Goal: Information Seeking & Learning: Learn about a topic

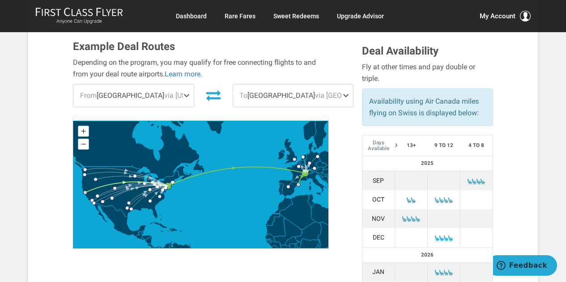
scroll to position [49, 0]
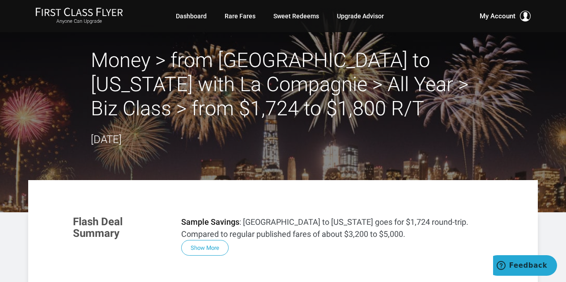
click at [316, 131] on div "Money > from Europe to New York with La Compagnie > All Year > Biz Class > from…" at bounding box center [283, 98] width 385 height 100
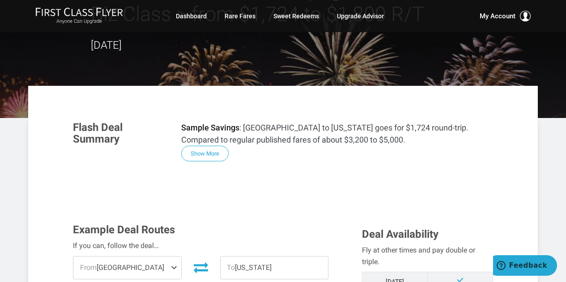
scroll to position [51, 0]
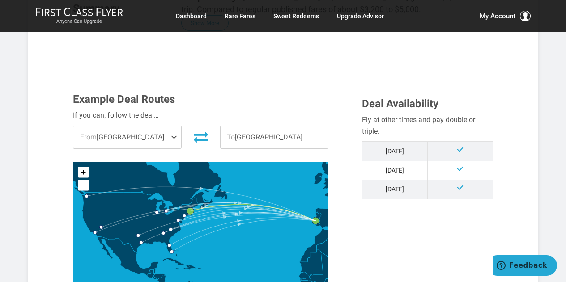
scroll to position [212, 0]
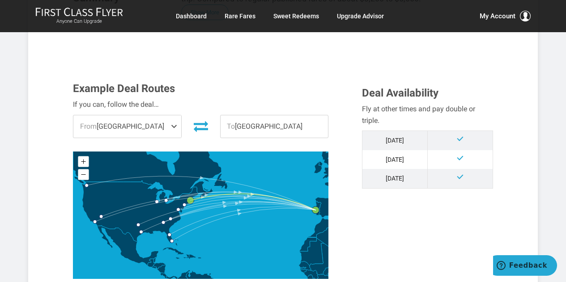
click at [173, 128] on span at bounding box center [175, 126] width 11 height 22
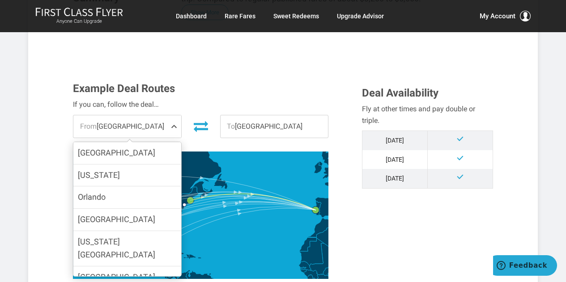
click at [173, 128] on span at bounding box center [175, 126] width 11 height 22
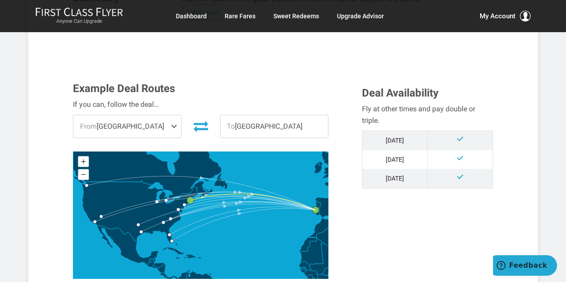
click at [173, 128] on span at bounding box center [175, 126] width 11 height 22
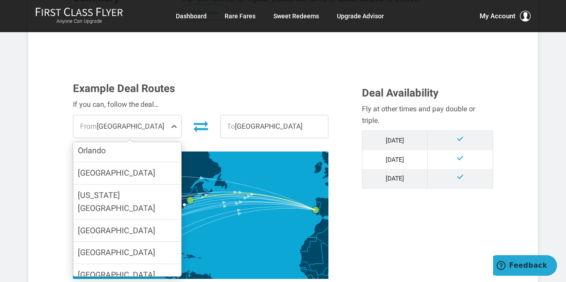
scroll to position [47, 0]
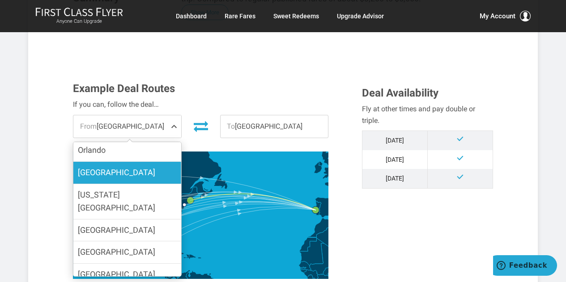
click at [104, 174] on span "[GEOGRAPHIC_DATA]" at bounding box center [116, 172] width 77 height 9
click at [0, 0] on input "[GEOGRAPHIC_DATA]" at bounding box center [0, 0] width 0 height 0
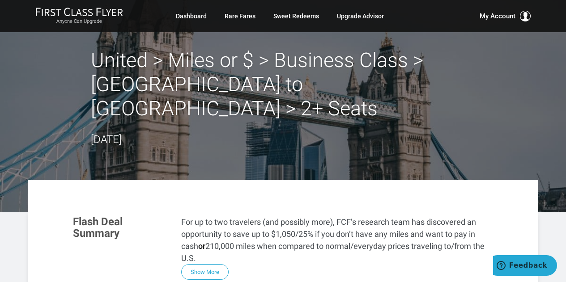
click at [408, 232] on p "For up to two travelers (and possibly more), FCF’s research team has discovered…" at bounding box center [336, 240] width 311 height 48
click at [408, 230] on p "For up to two travelers (and possibly more), FCF’s research team has discovered…" at bounding box center [336, 240] width 311 height 48
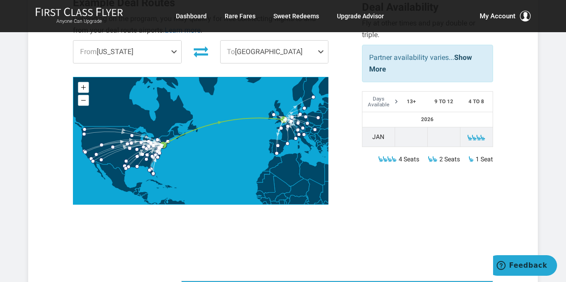
scroll to position [347, 0]
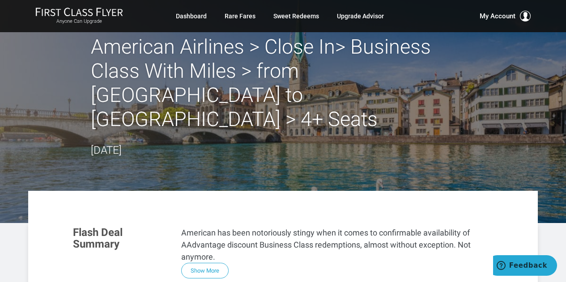
scroll to position [13, 0]
click at [218, 166] on header "American Airlines > Close In> Business Class With Miles > from [GEOGRAPHIC_DATA…" at bounding box center [283, 105] width 566 height 237
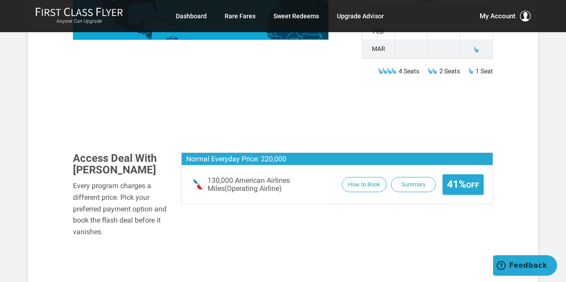
scroll to position [524, 0]
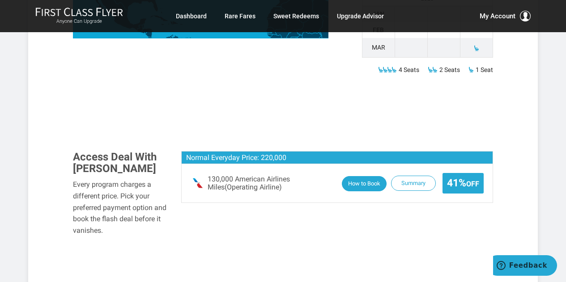
click at [360, 176] on button "How to Book" at bounding box center [364, 184] width 45 height 16
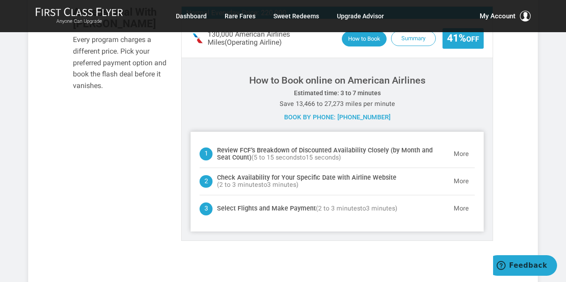
scroll to position [670, 0]
click at [218, 168] on header "Check Availability for Your Specific Date with Airline Website ( 2 to 3 minutes…" at bounding box center [336, 181] width 275 height 27
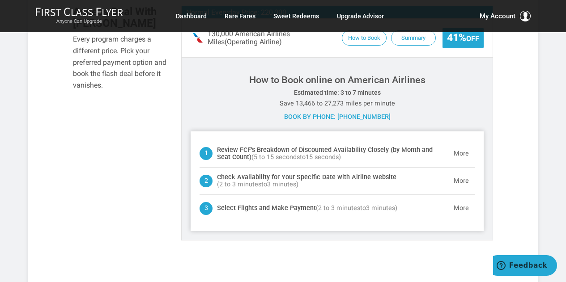
drag, startPoint x: 360, startPoint y: 162, endPoint x: 218, endPoint y: 166, distance: 142.3
click at [218, 168] on header "Check Availability for Your Specific Date with Airline Website ( 2 to 3 minutes…" at bounding box center [336, 181] width 275 height 27
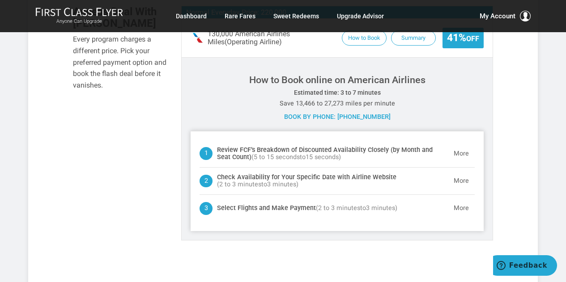
click at [218, 168] on header "Check Availability for Your Specific Date with Airline Website ( 2 to 3 minutes…" at bounding box center [336, 181] width 275 height 27
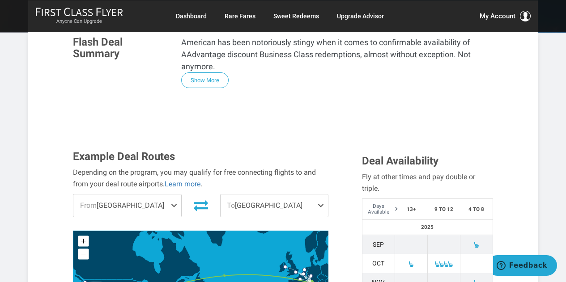
scroll to position [153, 0]
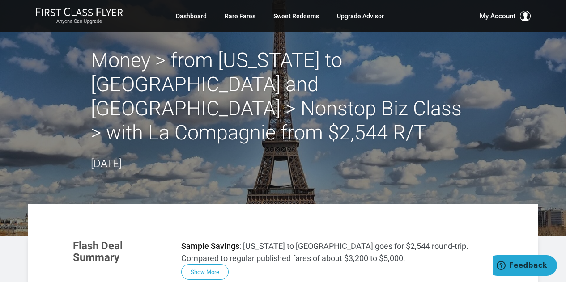
drag, startPoint x: 0, startPoint y: 0, endPoint x: 238, endPoint y: 203, distance: 312.9
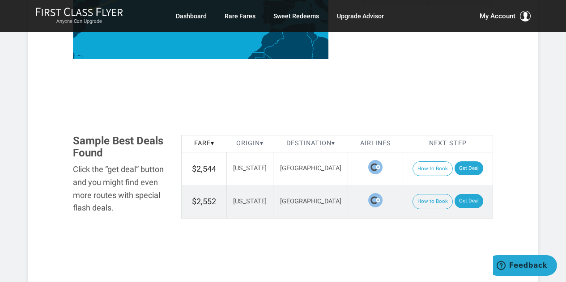
scroll to position [485, 0]
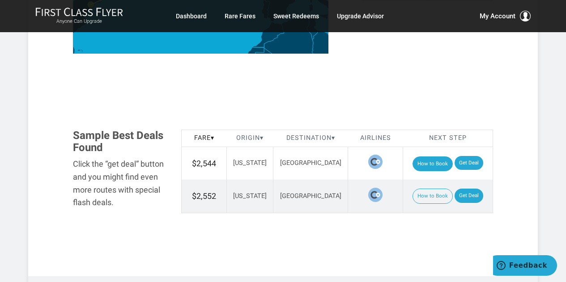
click at [422, 157] on button "How to Book" at bounding box center [432, 164] width 40 height 15
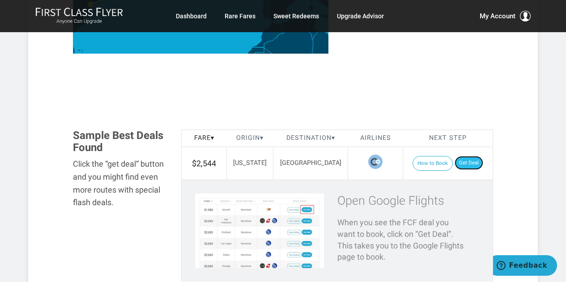
click at [460, 156] on link "Get Deal" at bounding box center [468, 163] width 29 height 14
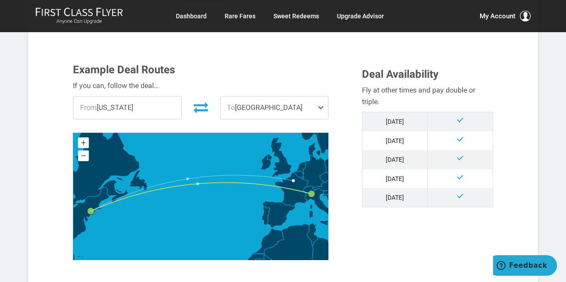
scroll to position [0, 0]
